Goal: Leave review/rating

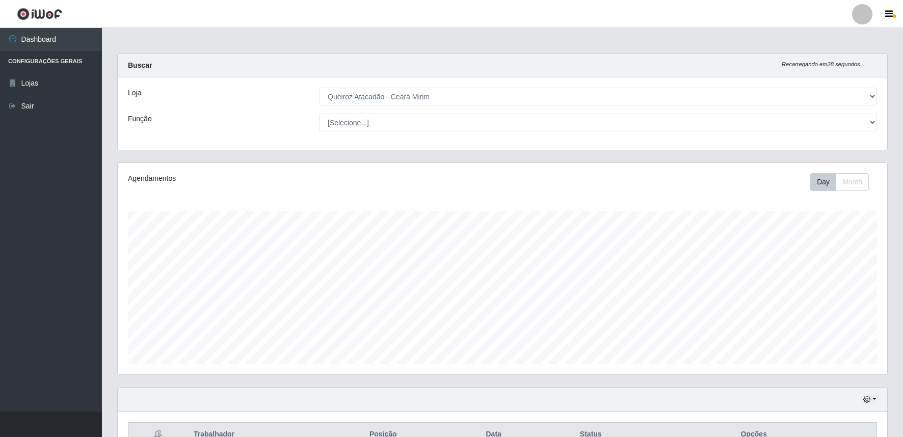
select select "465"
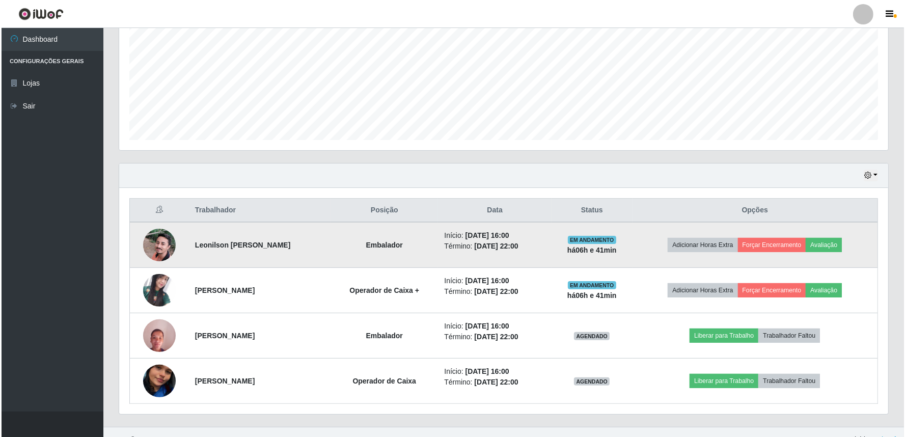
scroll to position [211, 769]
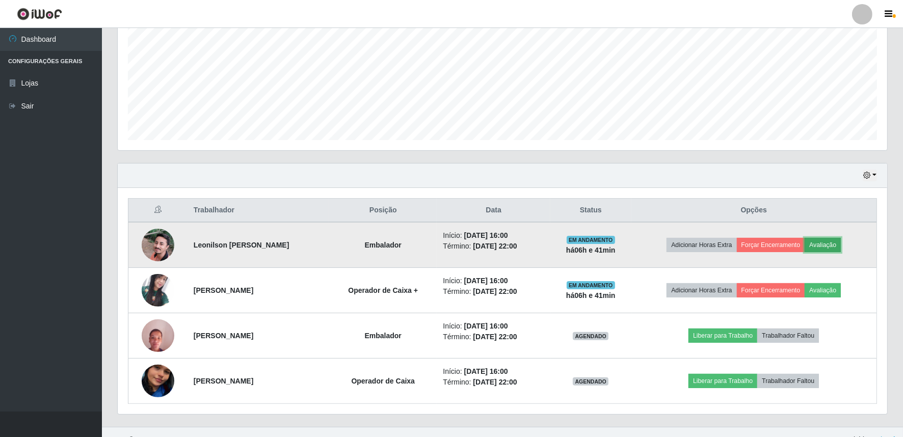
click at [828, 246] on button "Avaliação" at bounding box center [823, 245] width 36 height 14
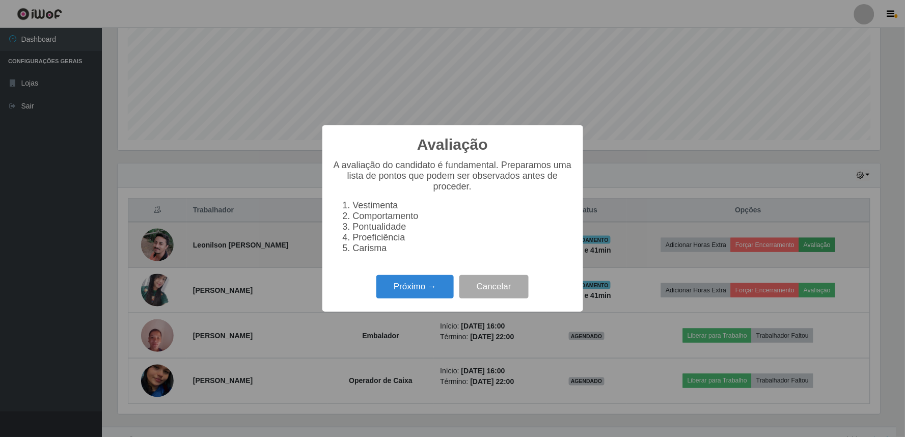
scroll to position [211, 763]
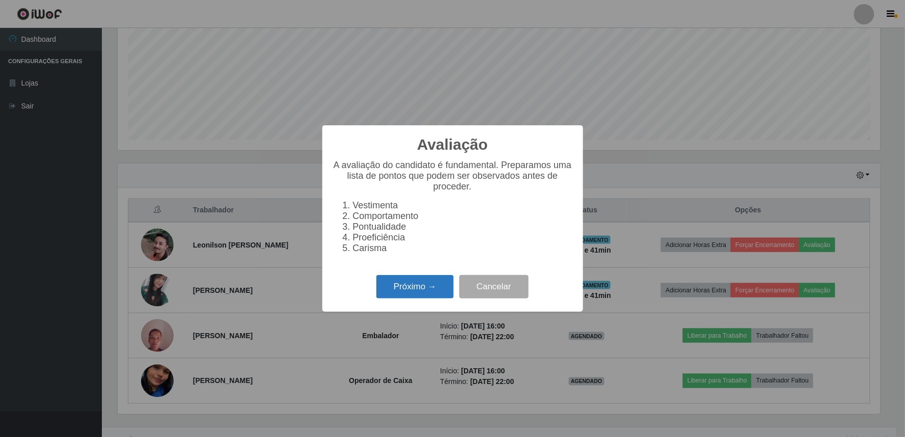
click at [439, 290] on button "Próximo →" at bounding box center [415, 287] width 77 height 24
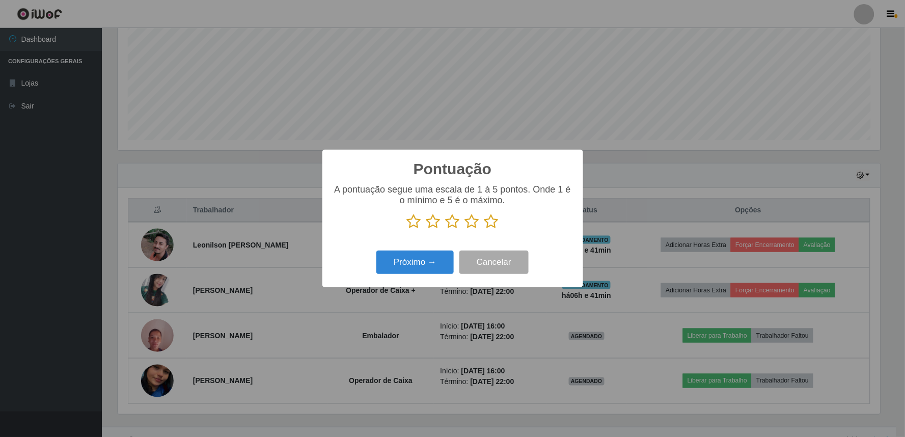
scroll to position [509310, 508759]
click at [486, 223] on icon at bounding box center [492, 221] width 14 height 15
click at [485, 229] on input "radio" at bounding box center [485, 229] width 0 height 0
click at [447, 261] on button "Próximo →" at bounding box center [415, 263] width 77 height 24
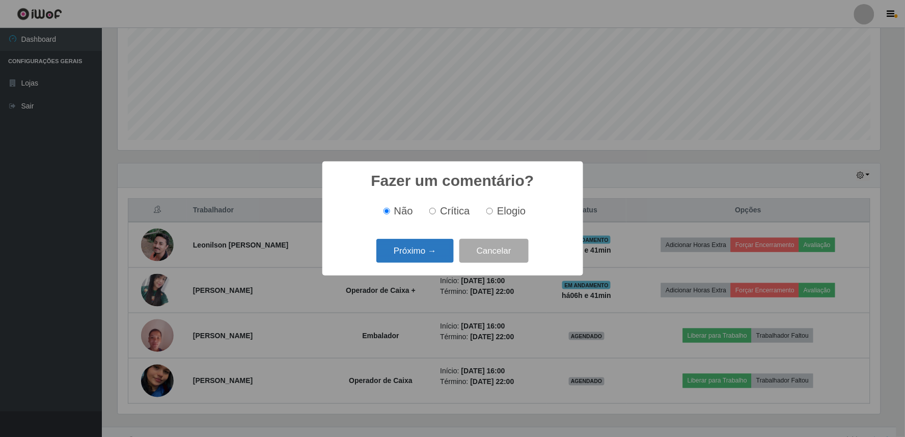
click at [429, 251] on button "Próximo →" at bounding box center [415, 251] width 77 height 24
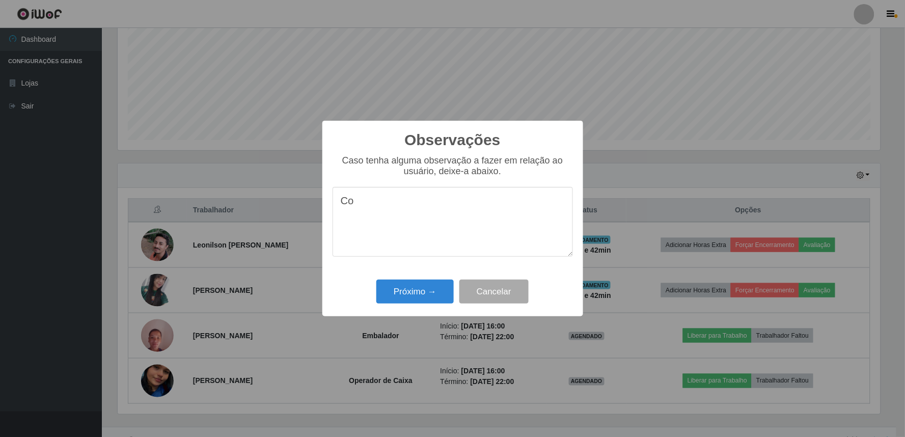
type textarea "C"
type textarea "profissionalismo exemplar"
click at [434, 287] on button "Próximo →" at bounding box center [415, 292] width 77 height 24
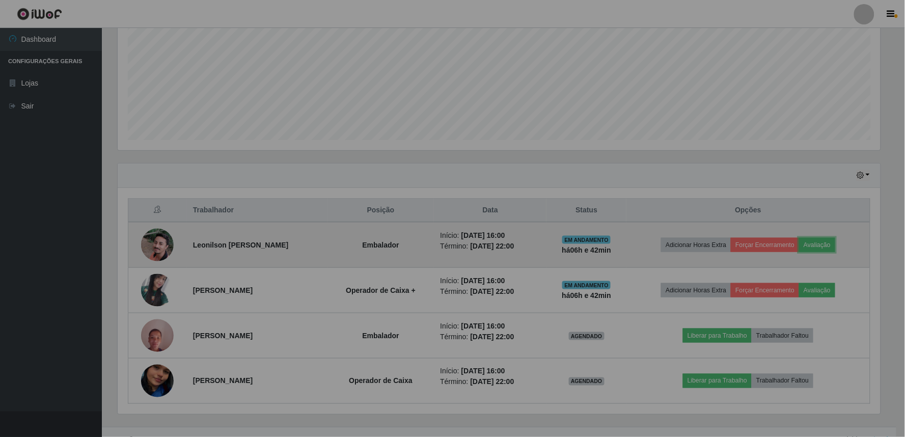
scroll to position [211, 769]
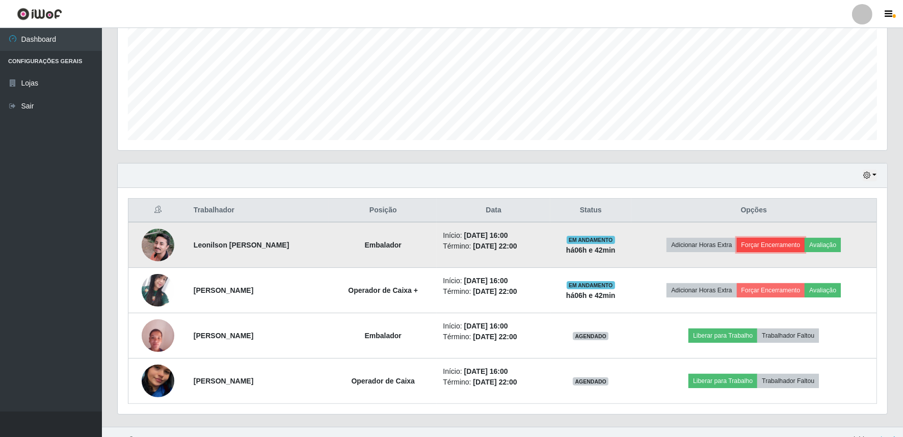
click at [793, 252] on button "Forçar Encerramento" at bounding box center [771, 245] width 68 height 14
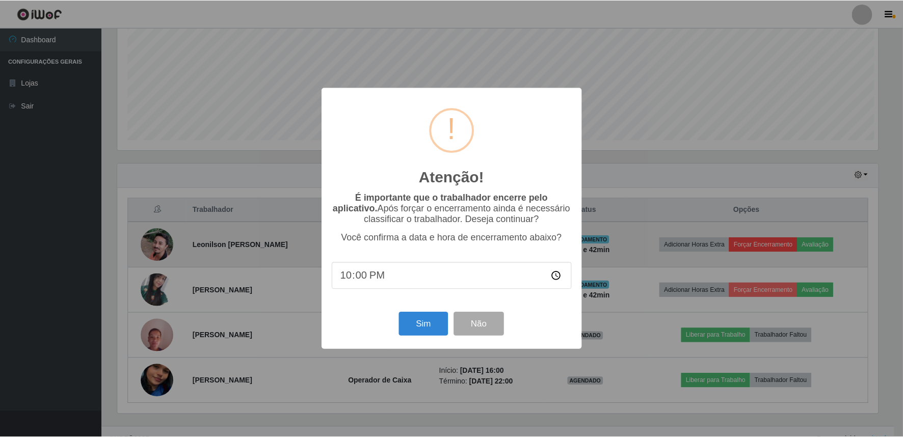
scroll to position [211, 763]
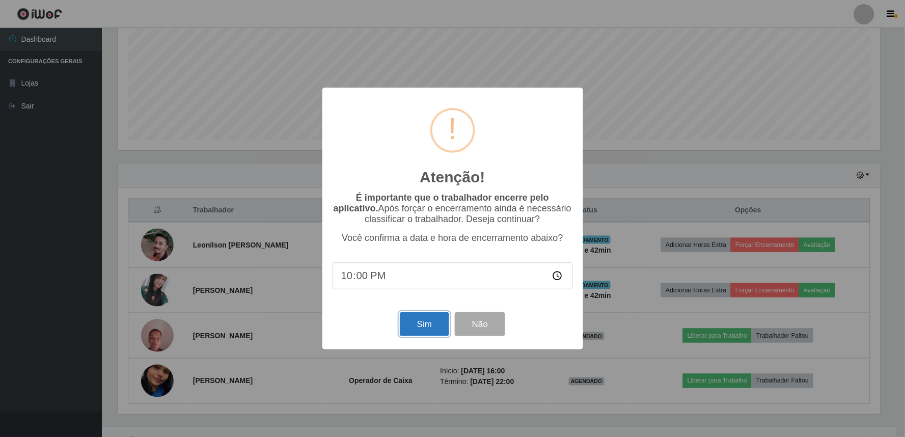
click at [421, 323] on button "Sim" at bounding box center [424, 324] width 49 height 24
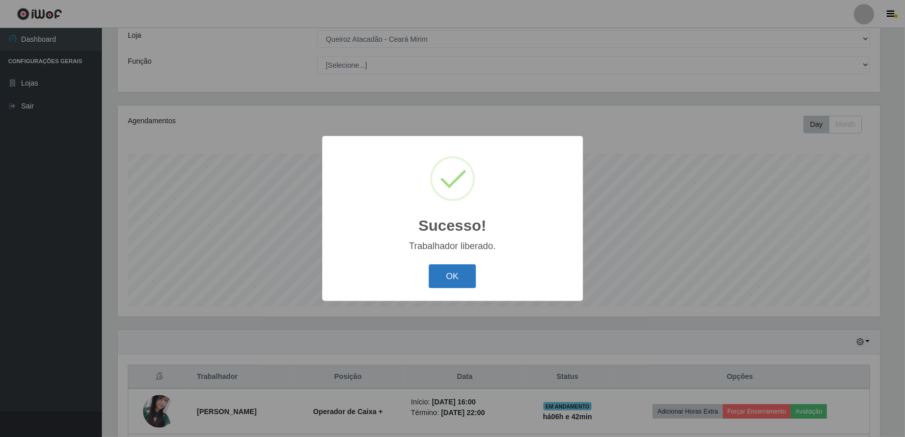
click at [469, 276] on button "OK" at bounding box center [452, 276] width 47 height 24
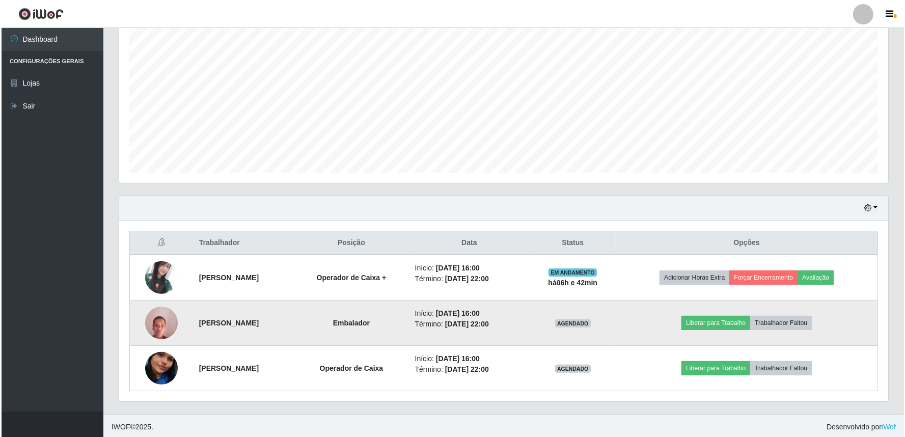
scroll to position [194, 0]
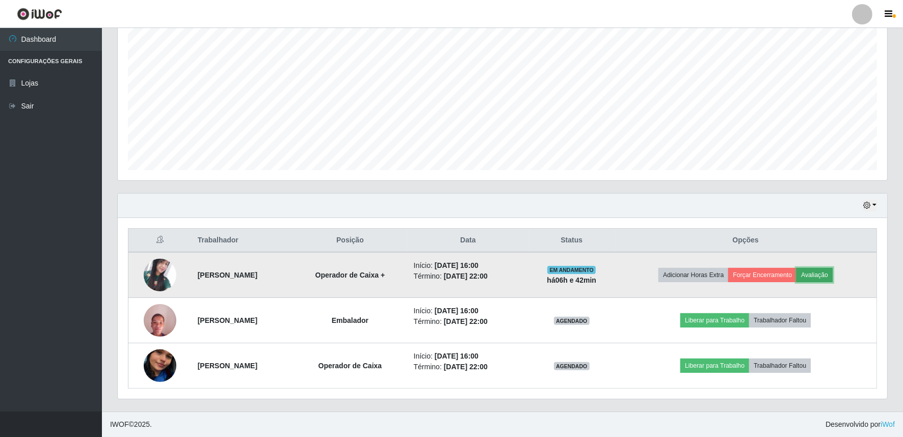
click at [828, 274] on button "Avaliação" at bounding box center [814, 275] width 36 height 14
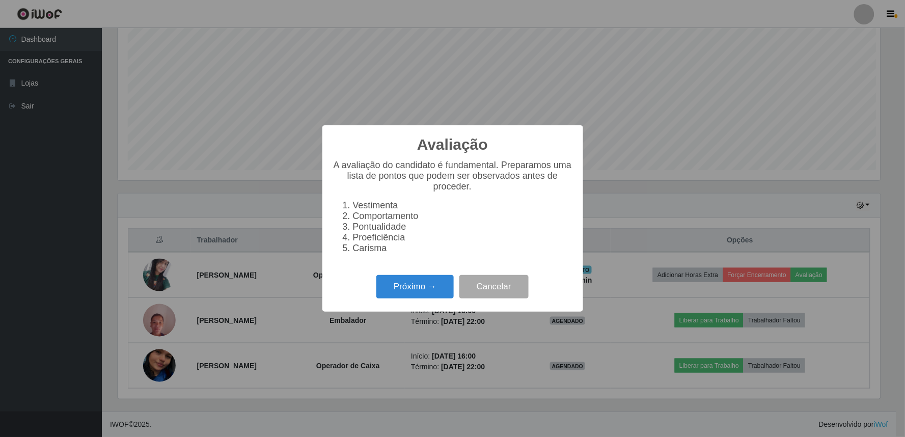
scroll to position [211, 763]
click at [434, 279] on button "Próximo →" at bounding box center [415, 287] width 77 height 24
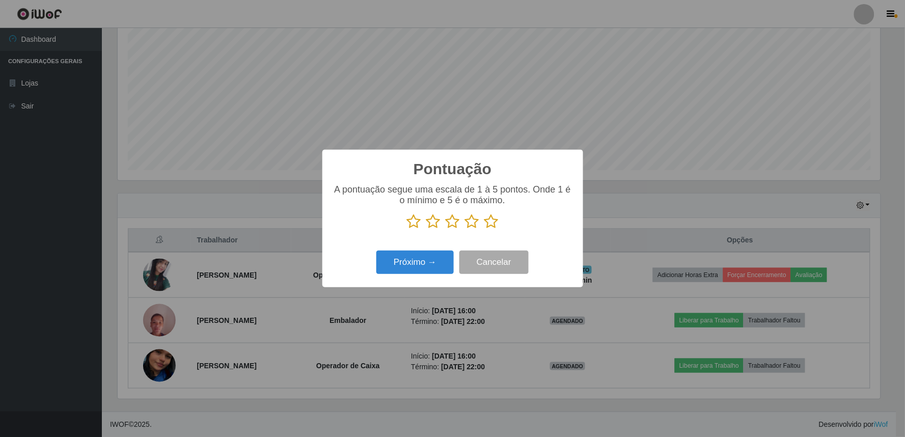
click at [488, 225] on icon at bounding box center [492, 221] width 14 height 15
click at [485, 229] on input "radio" at bounding box center [485, 229] width 0 height 0
click at [445, 253] on button "Próximo →" at bounding box center [415, 263] width 77 height 24
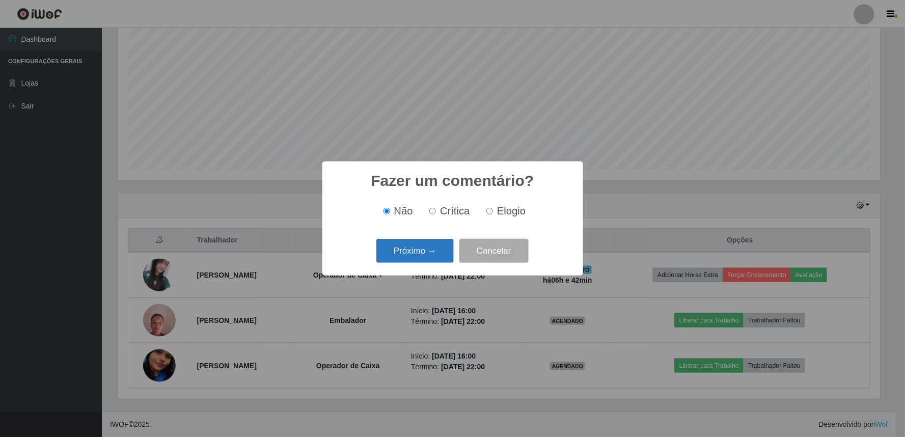
click at [423, 249] on button "Próximo →" at bounding box center [415, 251] width 77 height 24
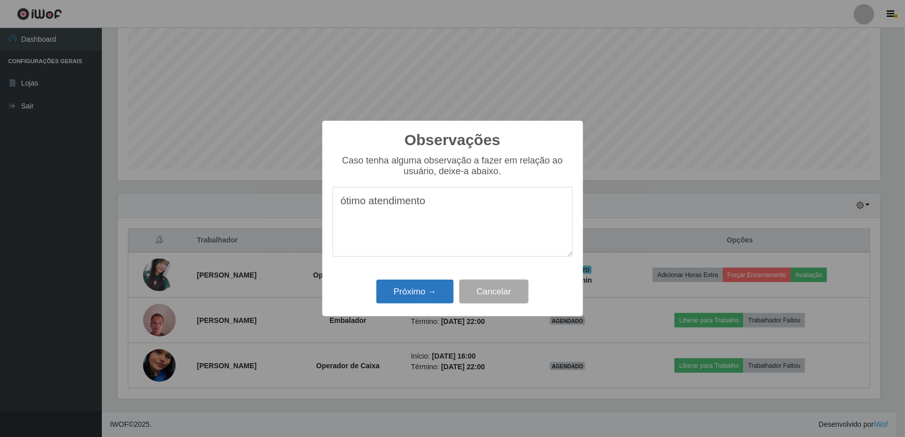
type textarea "ótimo atendimento"
click at [433, 293] on button "Próximo →" at bounding box center [415, 292] width 77 height 24
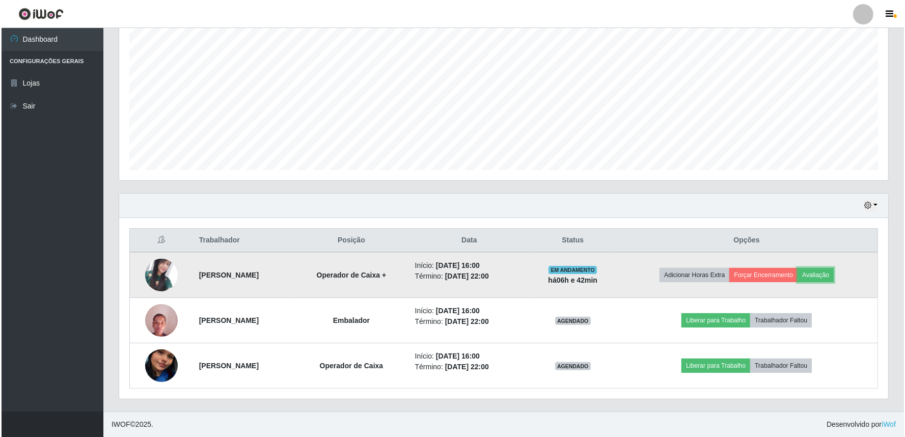
scroll to position [211, 769]
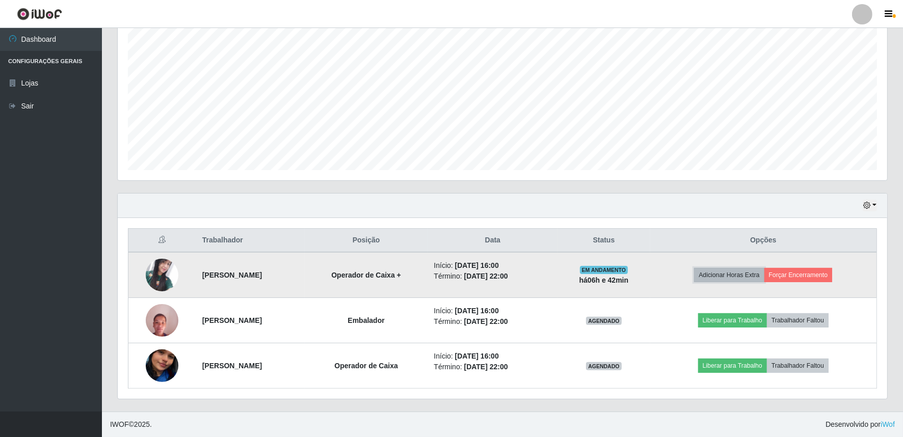
click at [755, 274] on button "Adicionar Horas Extra" at bounding box center [729, 275] width 70 height 14
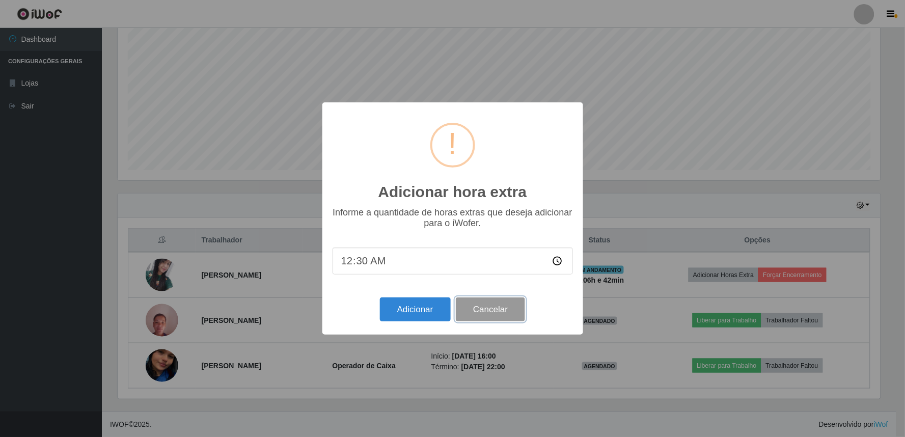
click at [510, 306] on button "Cancelar" at bounding box center [490, 310] width 69 height 24
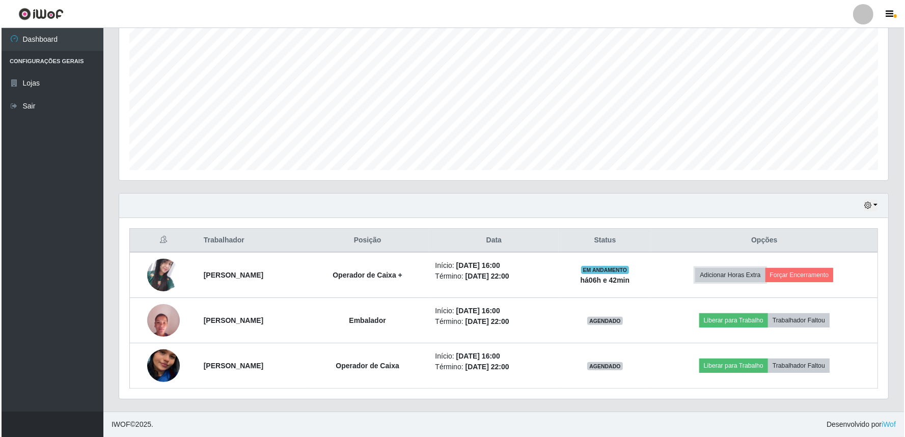
scroll to position [211, 769]
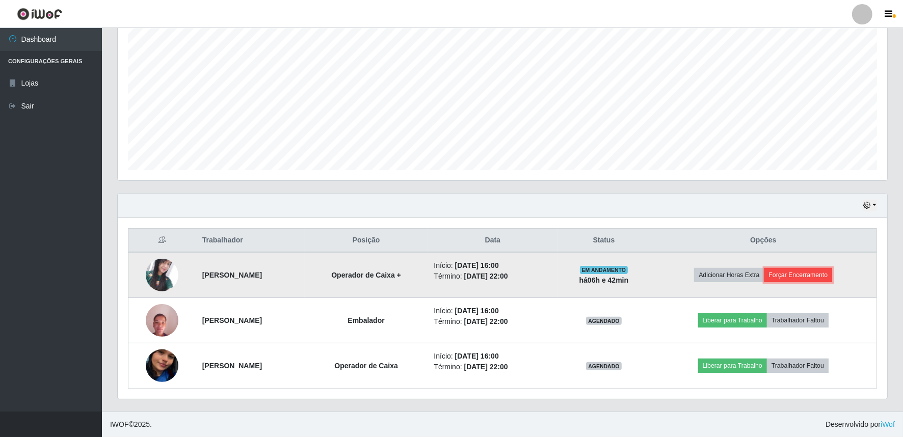
click at [818, 274] on button "Forçar Encerramento" at bounding box center [798, 275] width 68 height 14
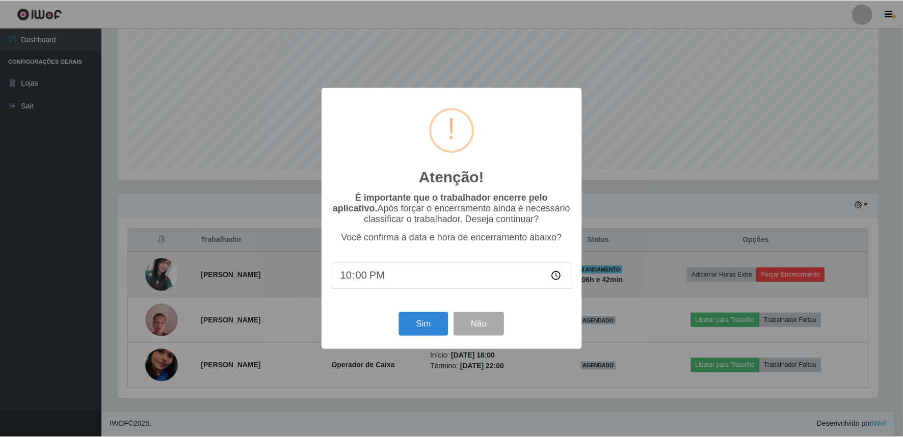
scroll to position [0, 0]
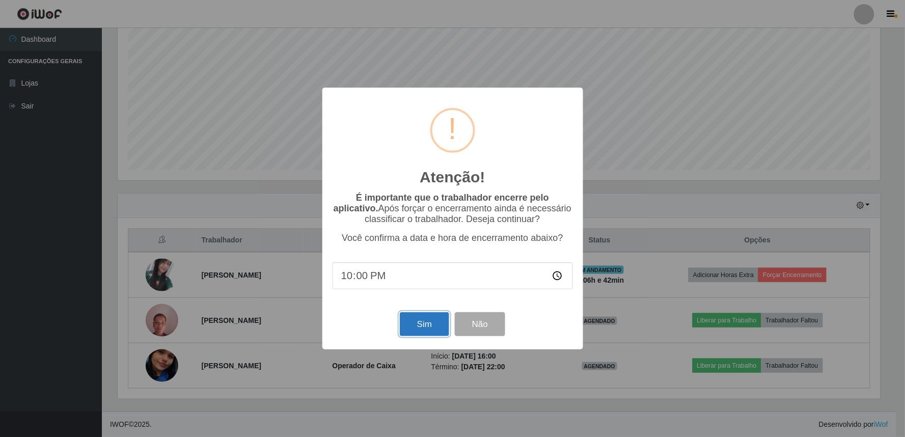
click at [431, 322] on button "Sim" at bounding box center [424, 324] width 49 height 24
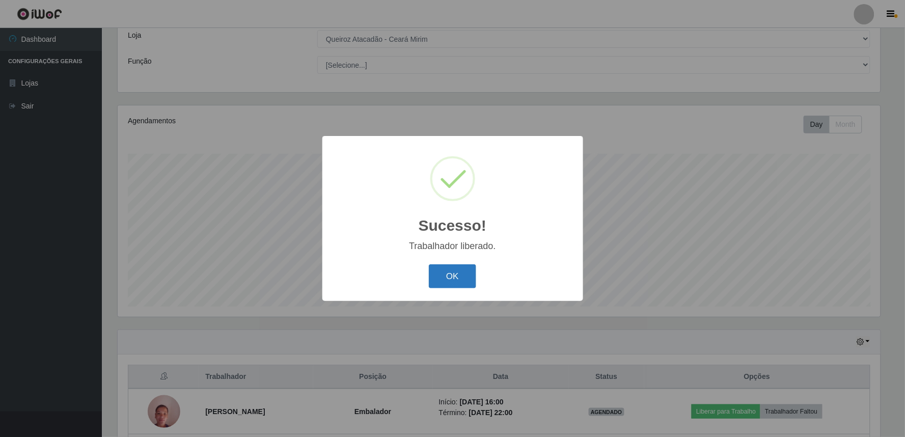
click at [444, 274] on button "OK" at bounding box center [452, 276] width 47 height 24
